Goal: Transaction & Acquisition: Subscribe to service/newsletter

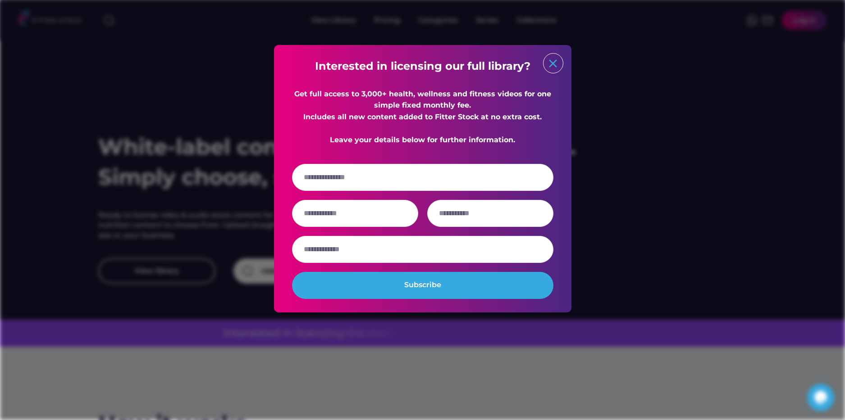
click at [555, 62] on text "close" at bounding box center [553, 64] width 14 height 14
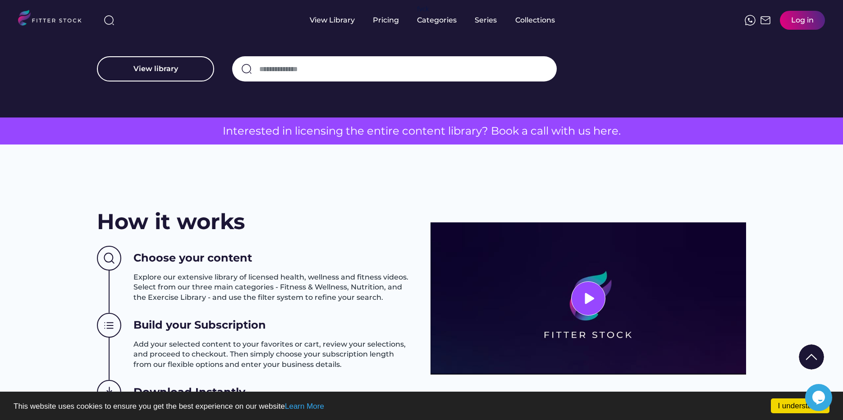
scroll to position [180, 0]
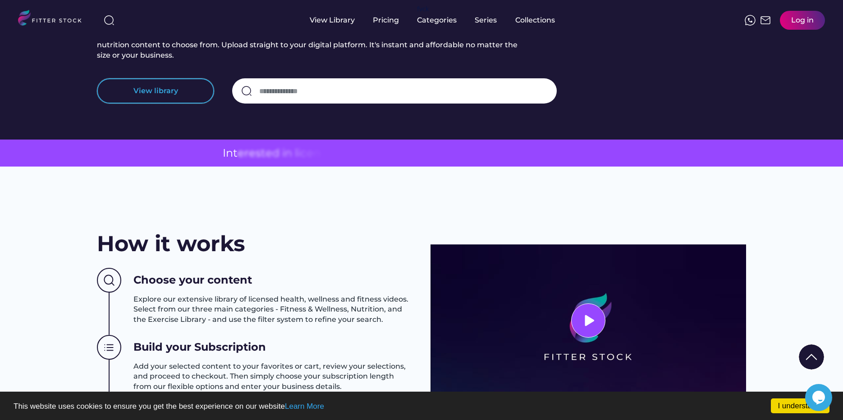
click at [184, 98] on button "View library" at bounding box center [155, 90] width 117 height 25
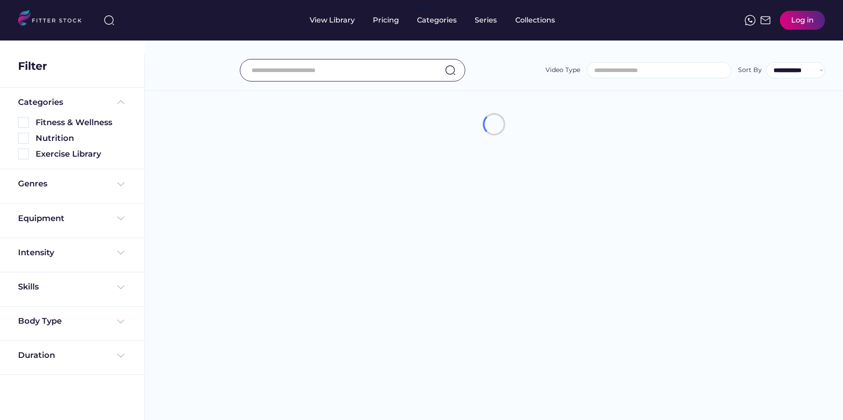
select select
select select "**********"
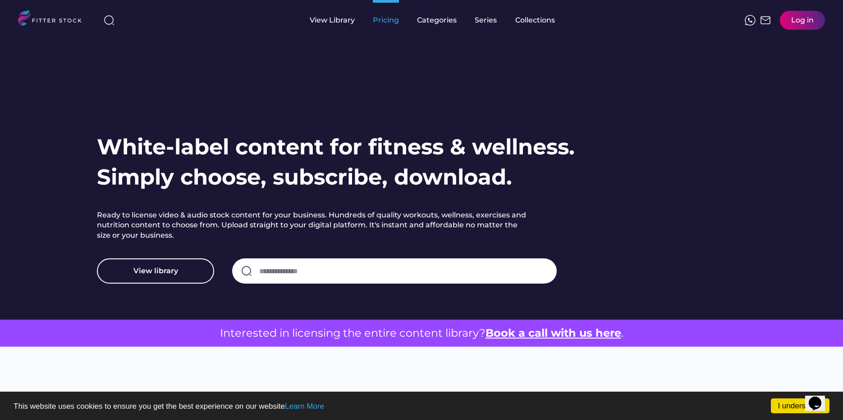
click at [384, 20] on div "Pricing" at bounding box center [386, 20] width 26 height 10
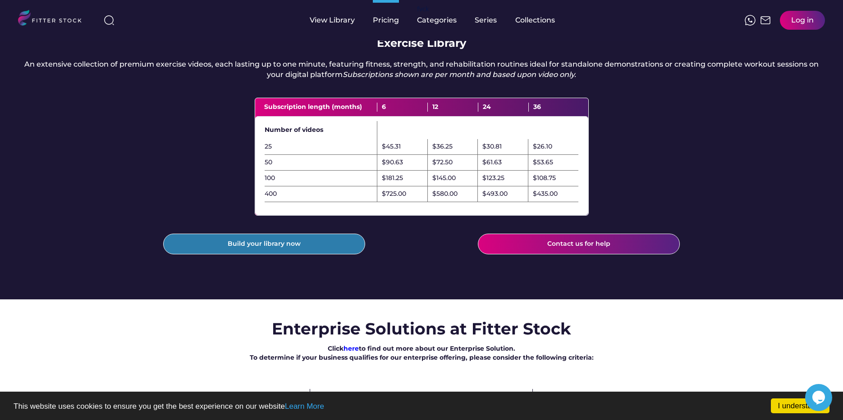
scroll to position [225, 0]
